Goal: Entertainment & Leisure: Consume media (video, audio)

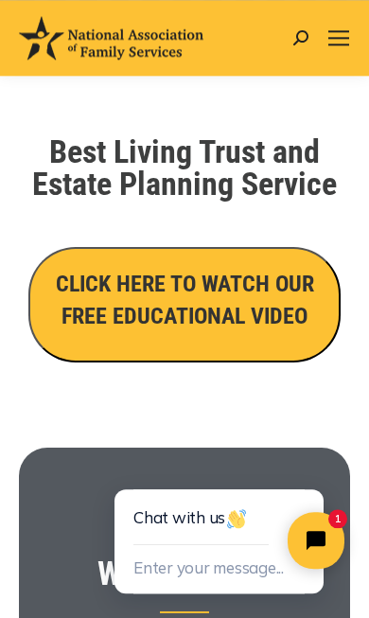
scroll to position [361, 0]
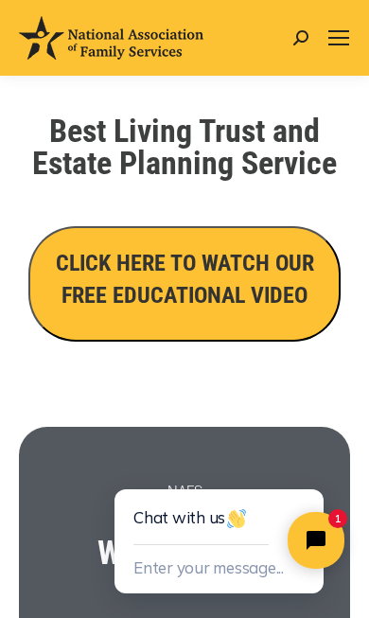
click at [214, 286] on h3 "CLICK HERE TO WATCH OUR FREE EDUCATIONAL VIDEO" at bounding box center [184, 279] width 271 height 64
